Goal: Navigation & Orientation: Find specific page/section

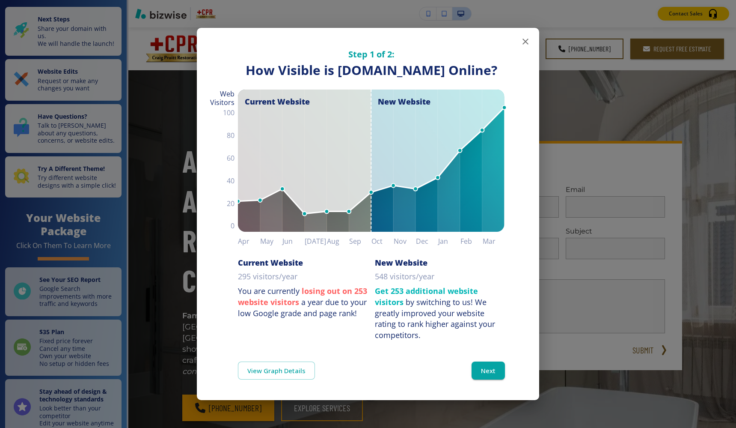
click at [525, 36] on icon "button" at bounding box center [526, 41] width 10 height 10
